Goal: Check status: Check status

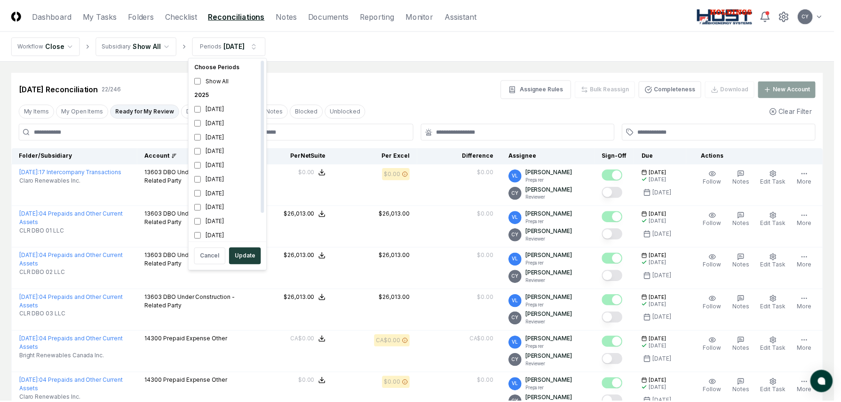
scroll to position [3, 0]
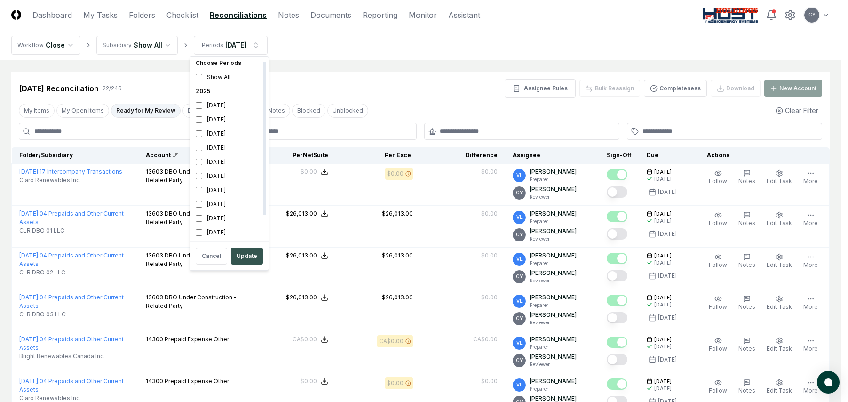
click at [245, 251] on button "Update" at bounding box center [247, 255] width 32 height 17
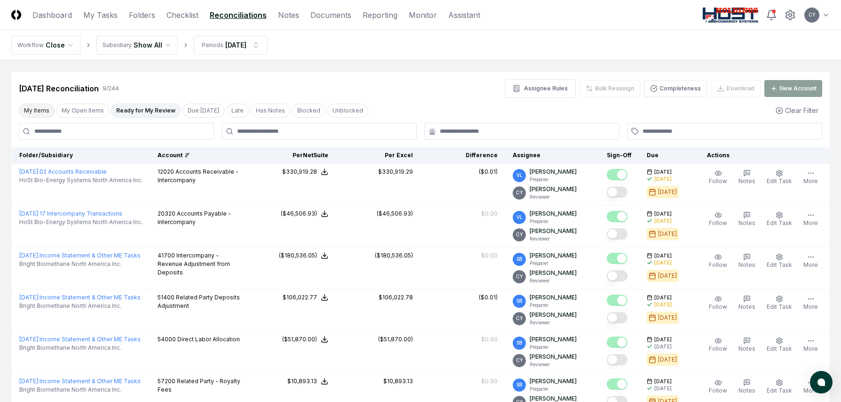
click at [29, 106] on button "My Items" at bounding box center [37, 110] width 36 height 14
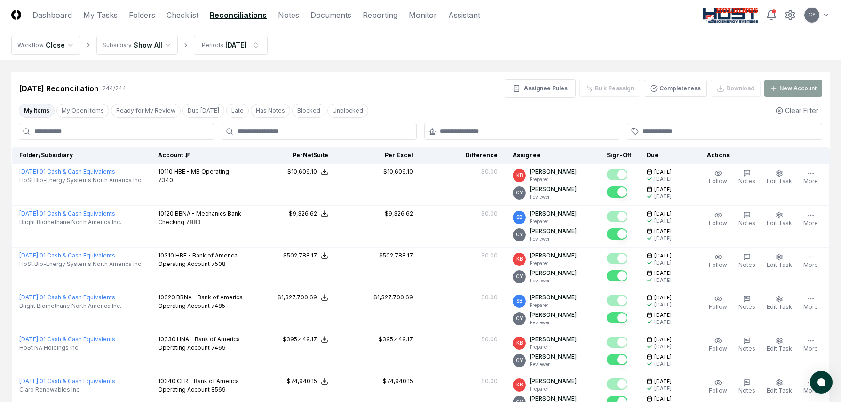
click at [36, 106] on button "My Items" at bounding box center [37, 110] width 36 height 14
click at [169, 156] on div "Account" at bounding box center [201, 155] width 86 height 8
click at [178, 152] on div "Account" at bounding box center [201, 155] width 86 height 8
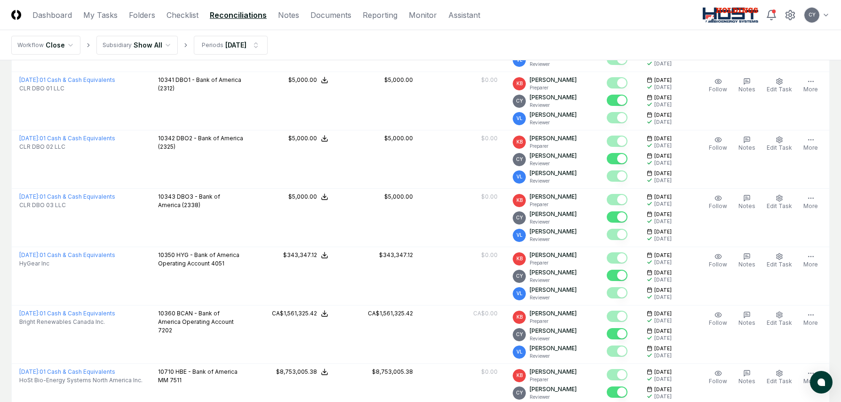
scroll to position [376, 0]
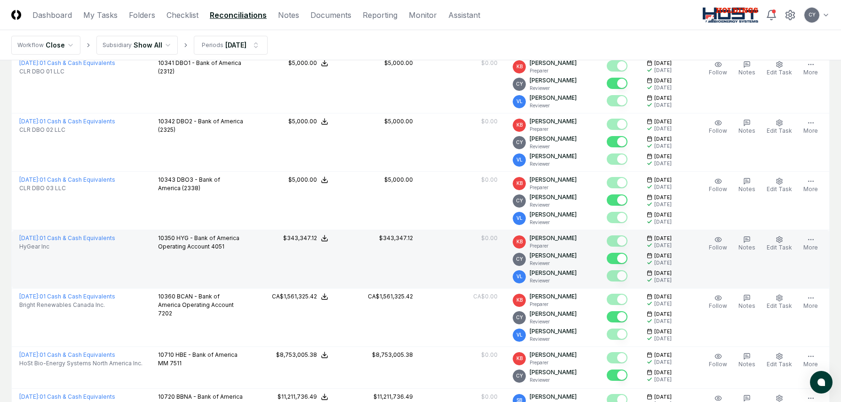
click at [403, 237] on div "$343,347.12" at bounding box center [396, 238] width 34 height 8
drag, startPoint x: 423, startPoint y: 238, endPoint x: 374, endPoint y: 240, distance: 48.5
click at [374, 240] on td "$343,347.12" at bounding box center [378, 259] width 85 height 58
click at [396, 251] on td "$343,347.12" at bounding box center [378, 259] width 85 height 58
click at [401, 236] on div "$343,347.12" at bounding box center [396, 238] width 34 height 8
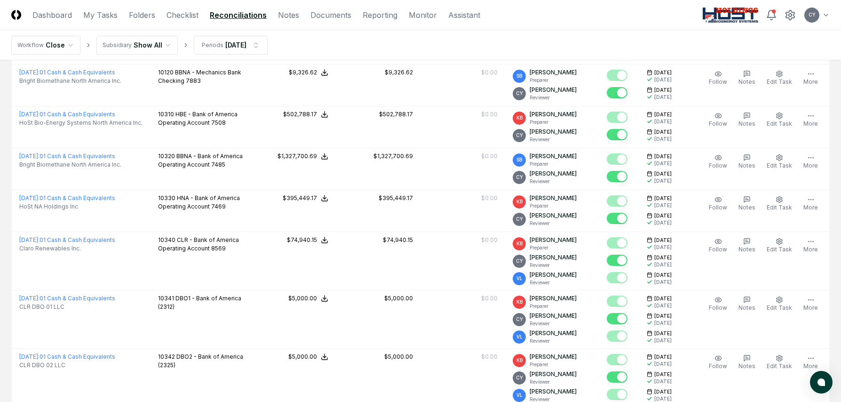
scroll to position [188, 0]
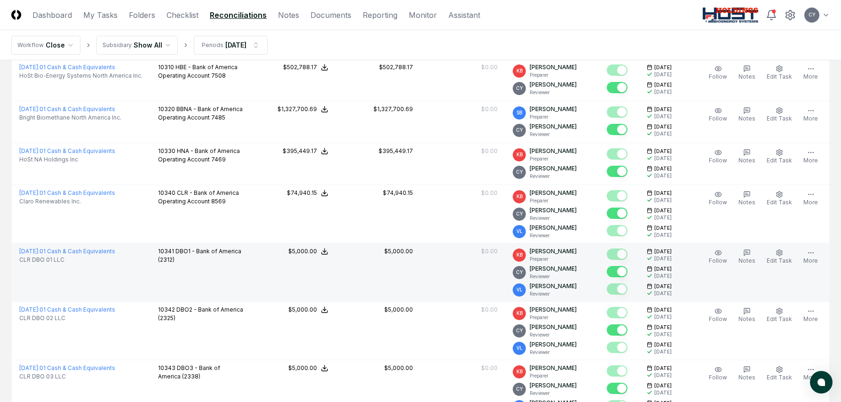
click at [402, 246] on td "$5,000.00" at bounding box center [378, 272] width 85 height 58
click at [404, 250] on div "$5,000.00" at bounding box center [398, 251] width 29 height 8
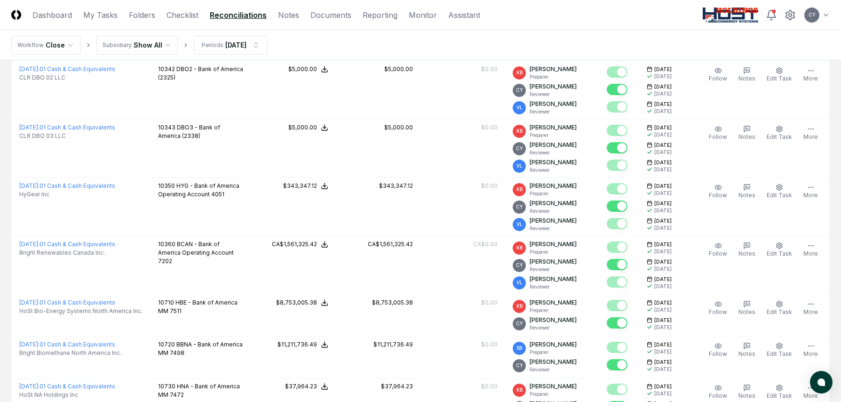
scroll to position [329, 0]
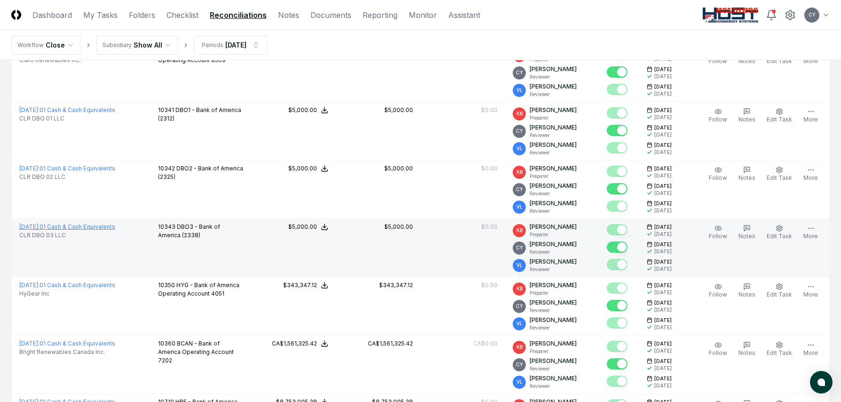
click at [98, 226] on link "August 2025 : 01 Cash & Cash Equivalents" at bounding box center [67, 226] width 96 height 7
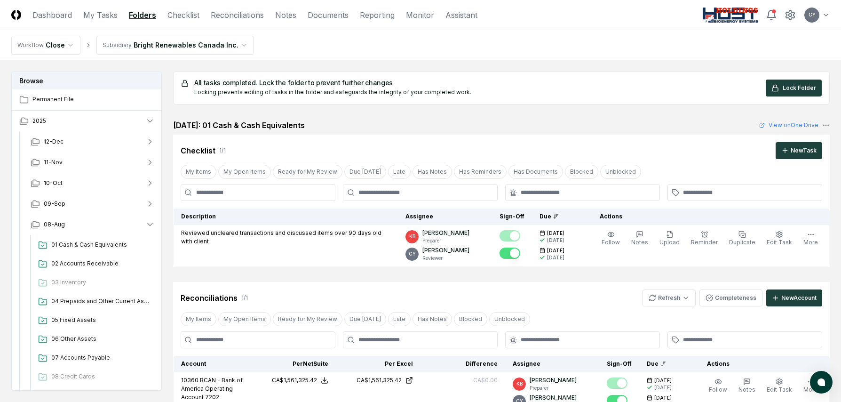
click at [203, 46] on html "CloseCore Dashboard My Tasks Folders Checklist Reconciliations Notes Documents …" at bounding box center [420, 292] width 841 height 585
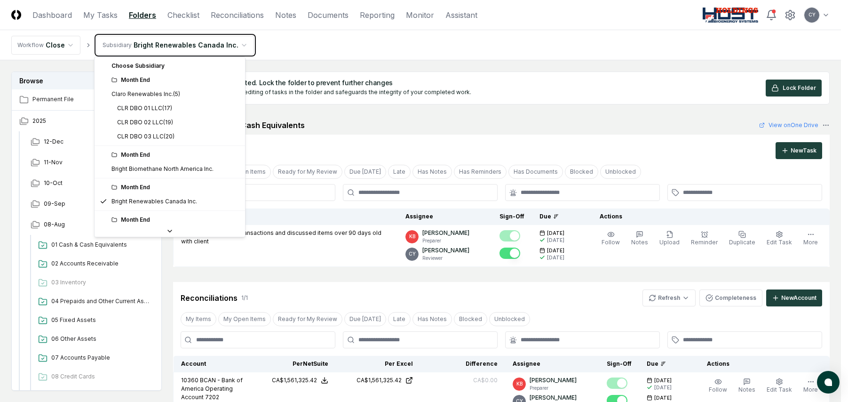
click at [358, 44] on html "CloseCore Dashboard My Tasks Folders Checklist Reconciliations Notes Documents …" at bounding box center [424, 292] width 848 height 585
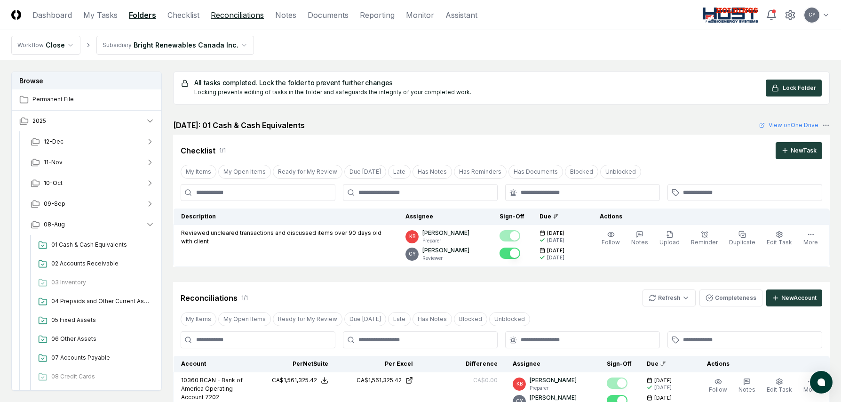
click at [248, 16] on link "Reconciliations" at bounding box center [237, 14] width 53 height 11
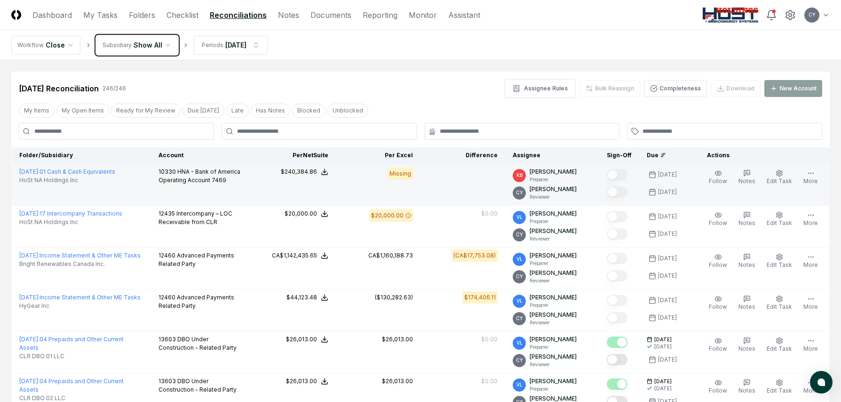
scroll to position [47, 0]
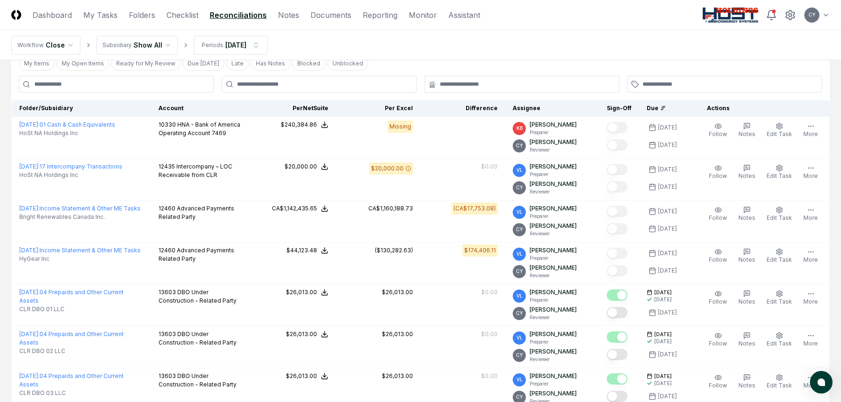
click at [419, 49] on nav "Workflow Close Subsidiary Show All Periods Sep 2025" at bounding box center [420, 45] width 841 height 30
